Goal: Task Accomplishment & Management: Manage account settings

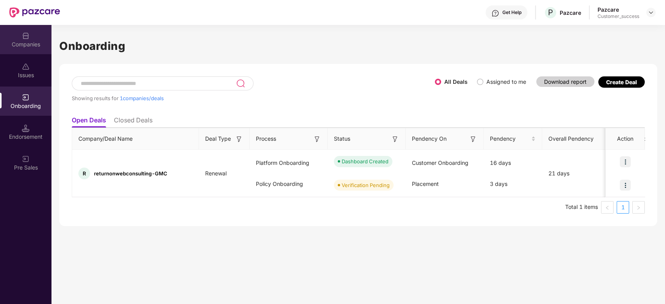
click at [32, 35] on div "Companies" at bounding box center [25, 39] width 51 height 29
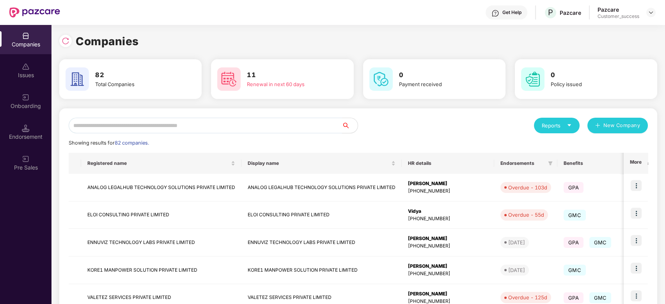
click at [127, 123] on input "text" at bounding box center [205, 126] width 273 height 16
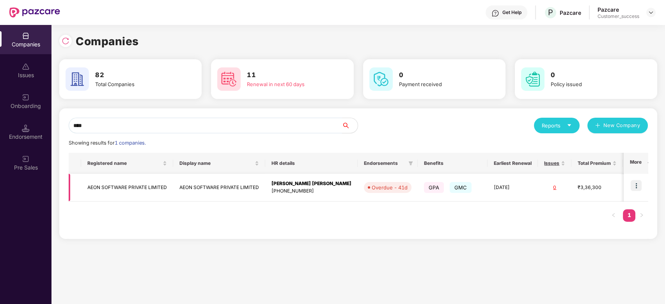
type input "****"
click at [634, 185] on img at bounding box center [636, 185] width 11 height 11
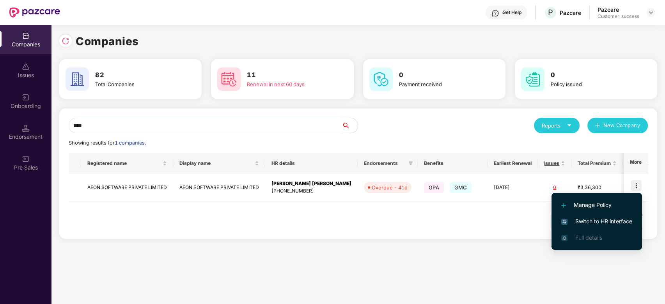
click at [589, 220] on span "Switch to HR interface" at bounding box center [596, 221] width 71 height 9
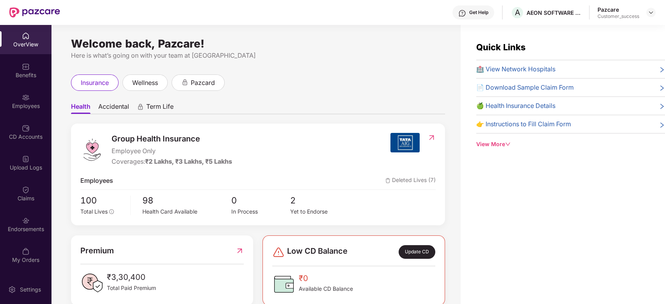
scroll to position [15, 0]
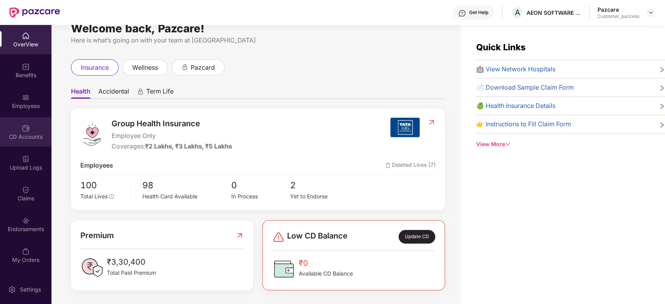
click at [31, 131] on div "CD Accounts" at bounding box center [25, 131] width 51 height 29
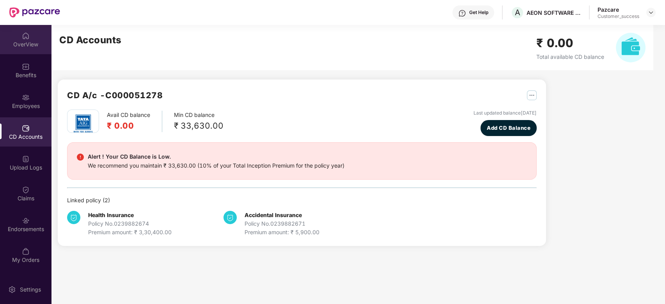
click at [22, 30] on div "OverView" at bounding box center [25, 39] width 51 height 29
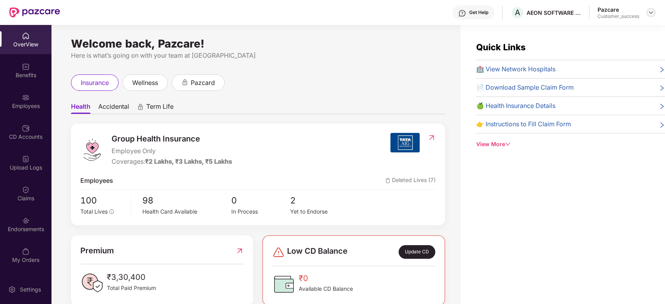
click at [650, 16] on div at bounding box center [650, 12] width 9 height 9
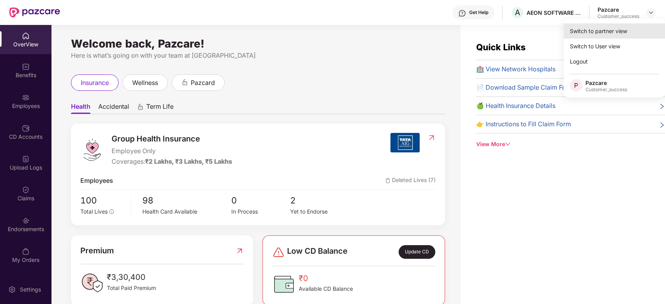
click at [617, 33] on div "Switch to partner view" at bounding box center [613, 30] width 101 height 15
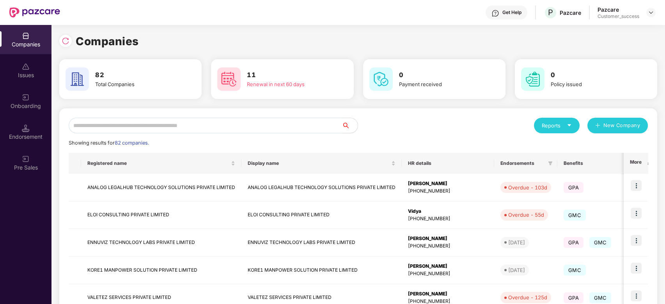
click at [125, 127] on input "text" at bounding box center [205, 126] width 273 height 16
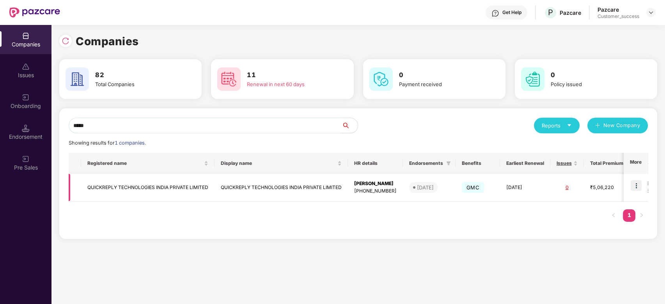
type input "*****"
click at [639, 187] on img at bounding box center [636, 185] width 11 height 11
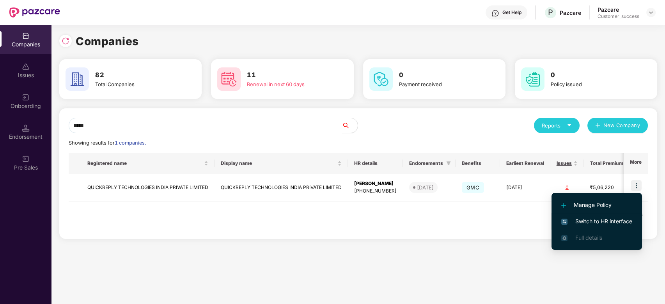
click at [588, 216] on li "Switch to HR interface" at bounding box center [596, 221] width 90 height 16
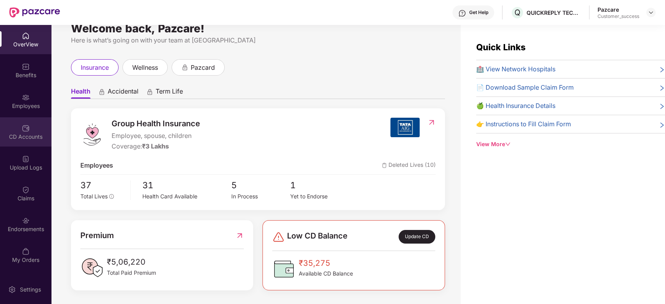
click at [22, 136] on div "CD Accounts" at bounding box center [25, 137] width 51 height 8
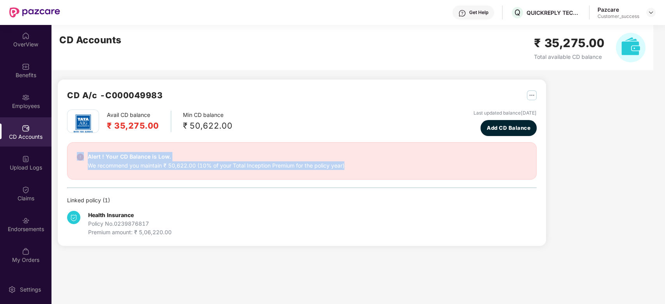
drag, startPoint x: 346, startPoint y: 163, endPoint x: 81, endPoint y: 158, distance: 265.2
click at [81, 158] on div "Alert ! Your CD Balance is Low. We recommend you maintain ₹ 50,622.00 (10% of y…" at bounding box center [302, 161] width 450 height 18
click at [287, 174] on div "Alert ! Your CD Balance is Low. We recommend you maintain ₹ 50,622.00 (10% of y…" at bounding box center [301, 160] width 469 height 37
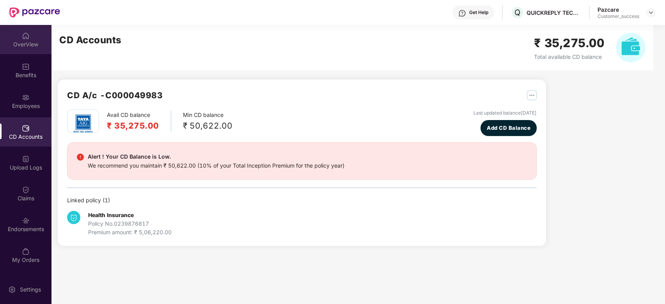
click at [21, 38] on div "OverView" at bounding box center [25, 39] width 51 height 29
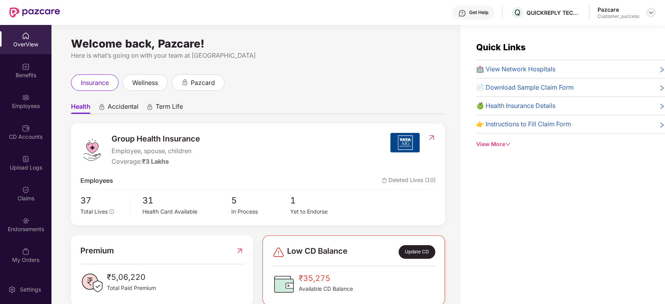
click at [650, 11] on img at bounding box center [651, 12] width 6 height 6
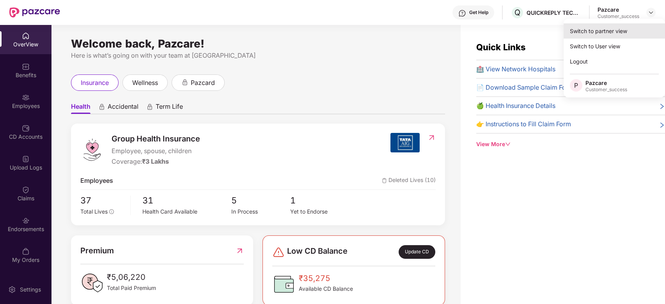
click at [580, 34] on div "Switch to partner view" at bounding box center [613, 30] width 101 height 15
